Goal: Information Seeking & Learning: Understand process/instructions

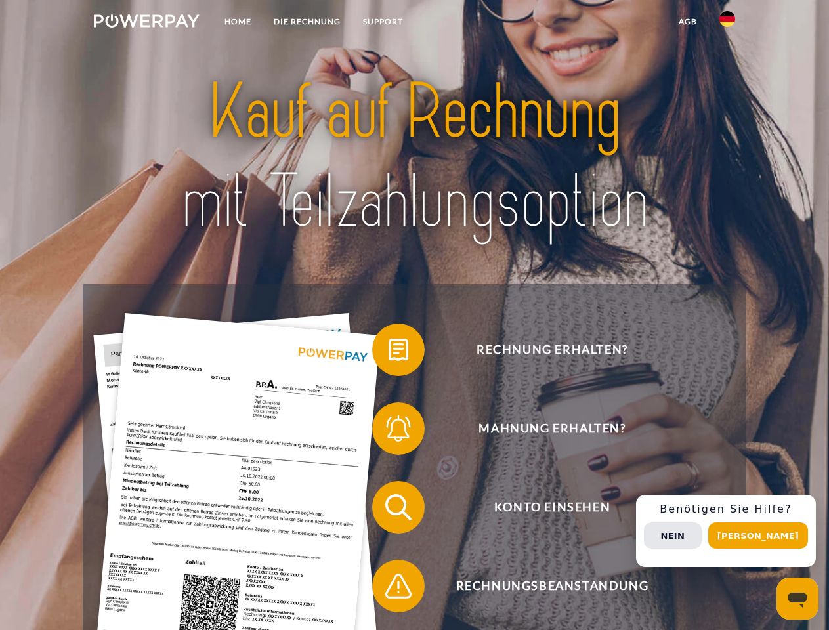
click at [146, 23] on img at bounding box center [147, 20] width 106 height 13
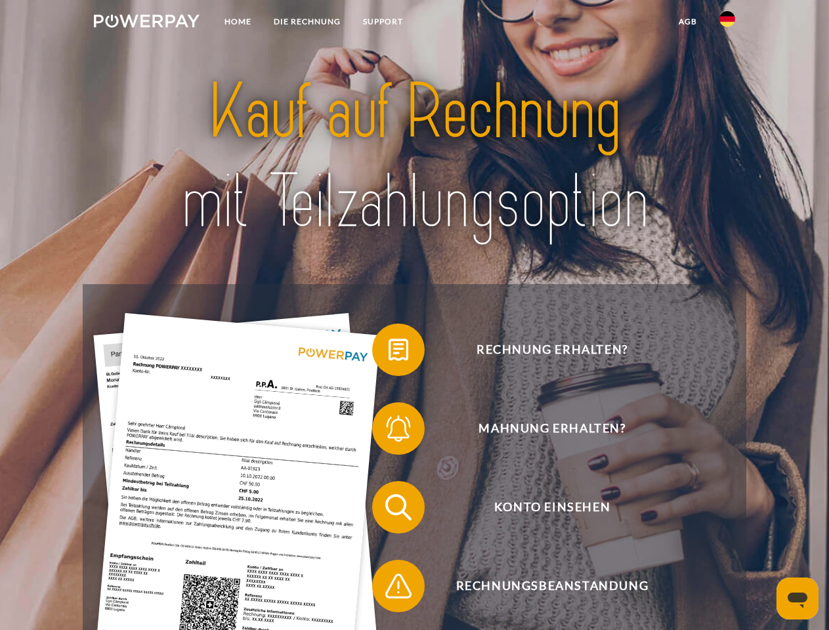
click at [728, 23] on img at bounding box center [728, 19] width 16 height 16
click at [688, 22] on link "agb" at bounding box center [688, 22] width 41 height 24
click at [389, 353] on span at bounding box center [379, 350] width 66 height 66
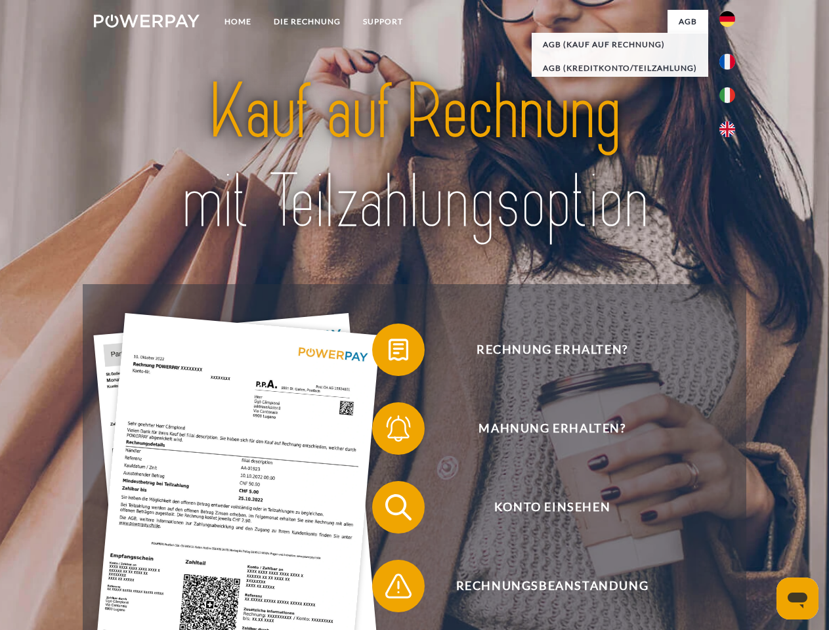
click at [389, 431] on span at bounding box center [379, 429] width 66 height 66
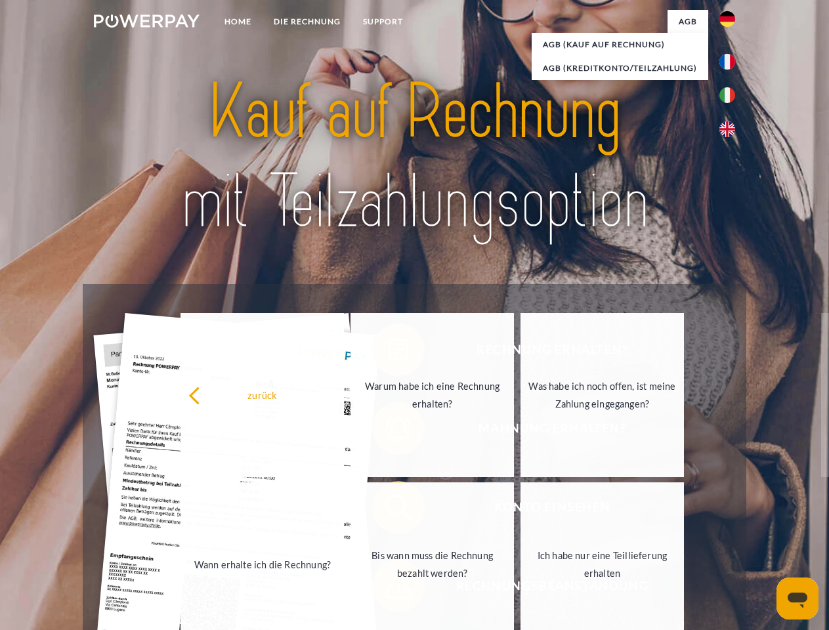
click at [389, 510] on link "Bis wann muss die Rechnung bezahlt werden?" at bounding box center [433, 565] width 164 height 164
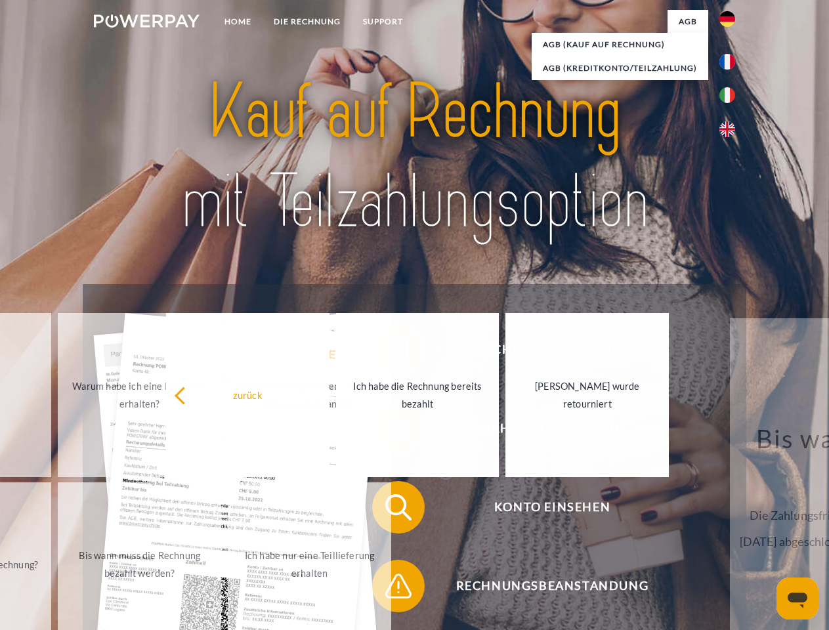
click at [389, 589] on span at bounding box center [379, 587] width 66 height 66
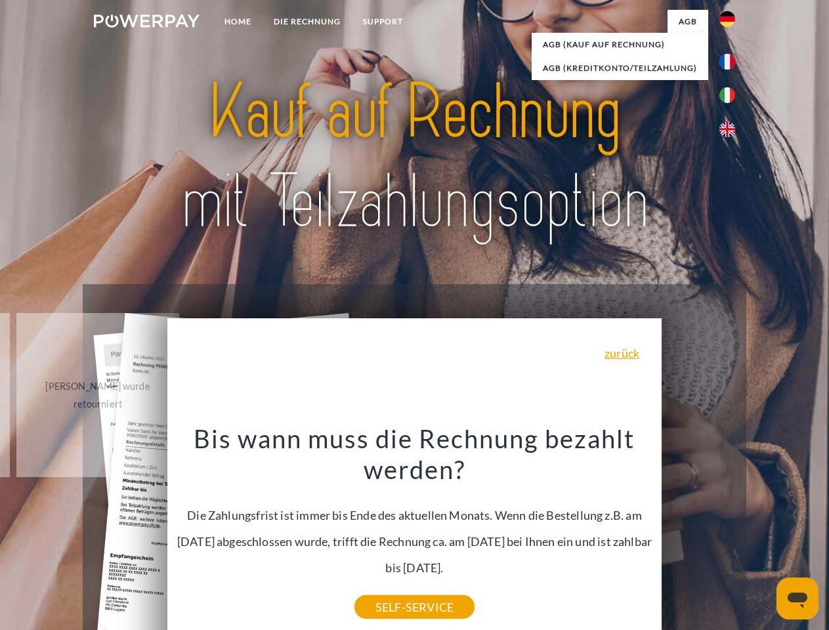
click at [731, 531] on div "Rechnung erhalten? Mahnung erhalten? Konto einsehen" at bounding box center [414, 546] width 663 height 525
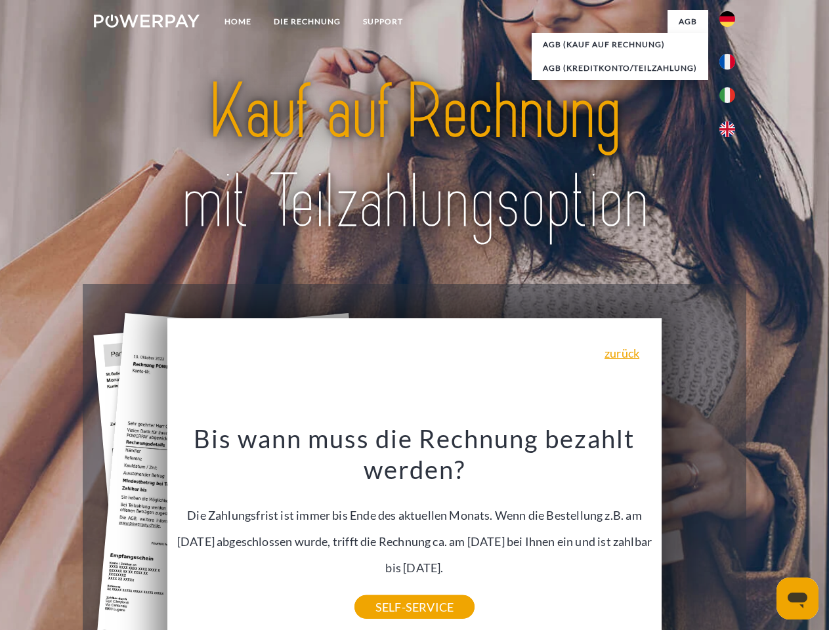
click at [699, 534] on span "Konto einsehen" at bounding box center [552, 507] width 322 height 53
click at [763, 536] on header "Home DIE RECHNUNG SUPPORT" at bounding box center [414, 453] width 829 height 907
